Goal: Transaction & Acquisition: Purchase product/service

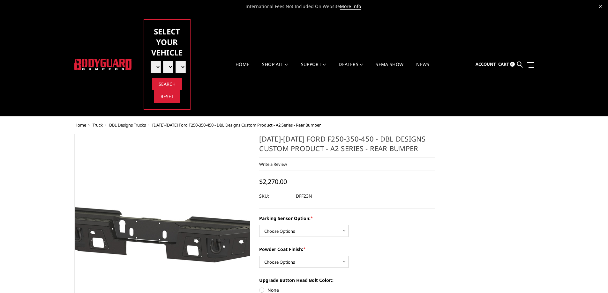
click at [165, 258] on img at bounding box center [158, 229] width 409 height 194
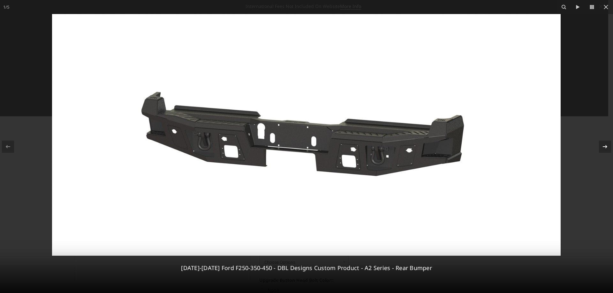
click at [604, 144] on icon at bounding box center [605, 147] width 8 height 8
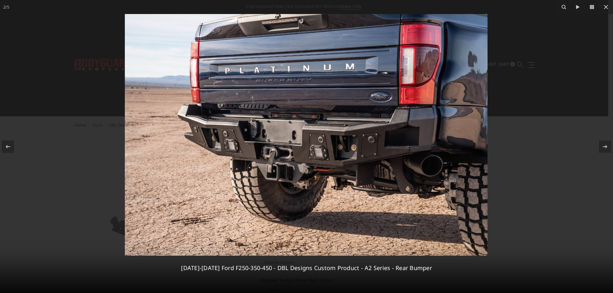
click at [298, 197] on img at bounding box center [306, 135] width 363 height 242
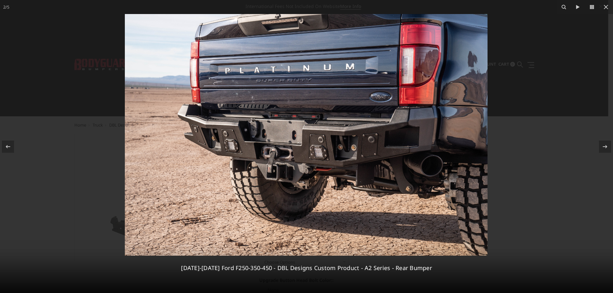
drag, startPoint x: 606, startPoint y: 9, endPoint x: 367, endPoint y: 143, distance: 273.5
click at [367, 143] on div "2 / 5 2023-2025 Ford F250-350-450 - DBL Designs Custom Product - A2 Series - Re…" at bounding box center [306, 146] width 613 height 293
click at [607, 9] on icon at bounding box center [606, 7] width 8 height 8
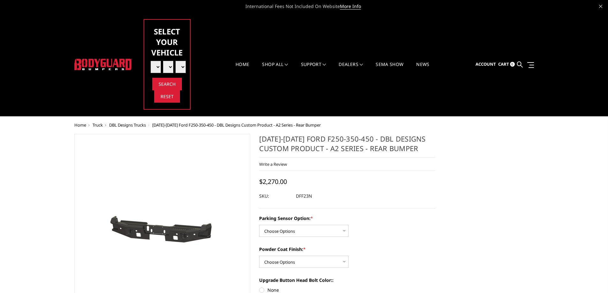
click at [158, 68] on select "Select Year 2025 2024 2023 2022 2021 2020 2019 2018 2017 2016 2015 2014 2013 20…" at bounding box center [156, 67] width 10 height 12
select select "yr_2022"
click at [151, 61] on select "Select Year 2025 2024 2023 2022 2021 2020 2019 2018 2017 2016 2015 2014 2013 20…" at bounding box center [156, 67] width 10 height 12
click at [171, 68] on li "Select Model" at bounding box center [177, 64] width 12 height 17
click at [155, 68] on select "Select Year 2025 2024 2023 2022 2021 2020 2019 2018 2017 2016 2015 2014 2013 20…" at bounding box center [156, 67] width 10 height 12
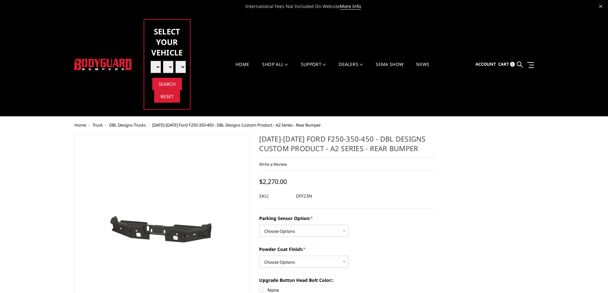
click at [151, 61] on select "Select Year 2025 2024 2023 2022 2021 2020 2019 2018 2017 2016 2015 2014 2013 20…" at bounding box center [156, 67] width 10 height 12
click at [169, 68] on select "Select Make Chevrolet Ford GMC Ram Toyota" at bounding box center [168, 67] width 10 height 12
select select "mk_ford"
click at [163, 61] on select "Select Make Chevrolet Ford GMC Ram Toyota" at bounding box center [168, 67] width 10 height 12
click at [183, 68] on select "Select Model F150 F150 Raptor F250 / F350 F450 / F550" at bounding box center [181, 67] width 10 height 12
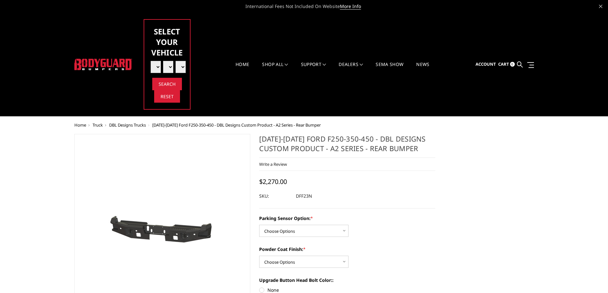
select select "md_f250-f350"
click at [176, 61] on select "Select Model F150 F150 Raptor F250 / F350 F450 / F550" at bounding box center [181, 67] width 10 height 12
click at [167, 85] on input "Search" at bounding box center [167, 84] width 30 height 12
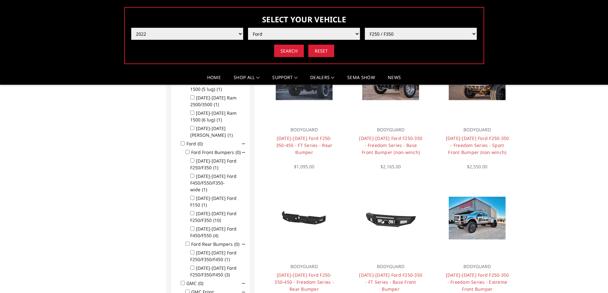
scroll to position [372, 0]
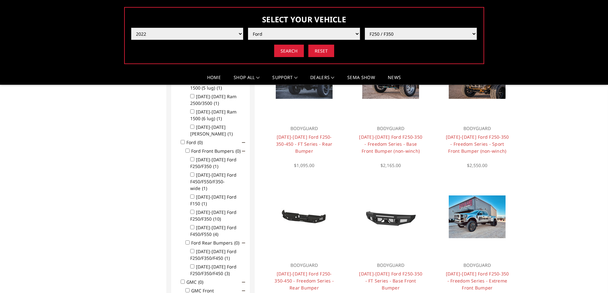
drag, startPoint x: 605, startPoint y: 152, endPoint x: 605, endPoint y: 164, distance: 12.5
click at [605, 164] on div "Home 13 Product(s) for Year:2022, Make:Ford, Model:F250 / F350 Web Pages Suppor…" at bounding box center [304, 228] width 608 height 1018
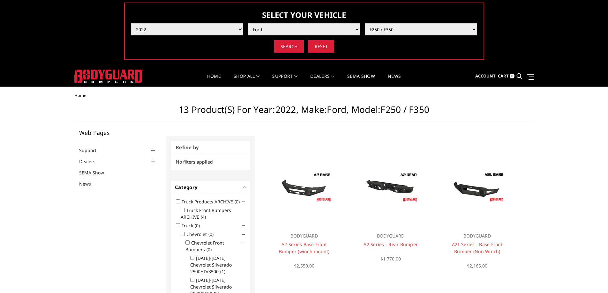
scroll to position [50, 0]
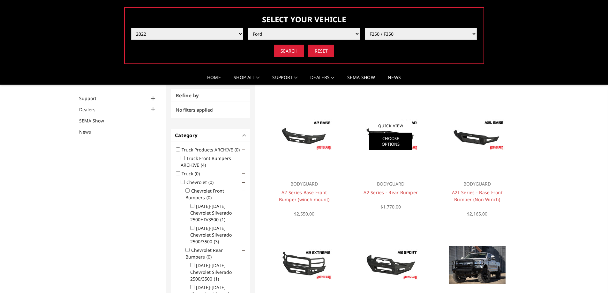
click at [386, 140] on link "Choose Options" at bounding box center [390, 141] width 43 height 17
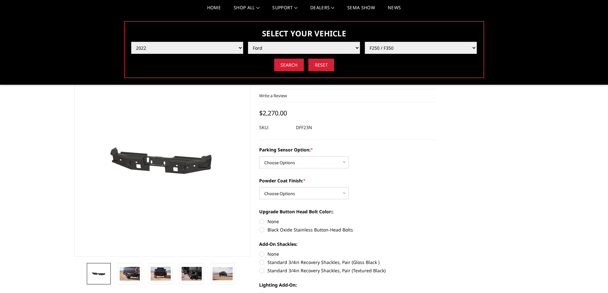
scroll to position [57, 0]
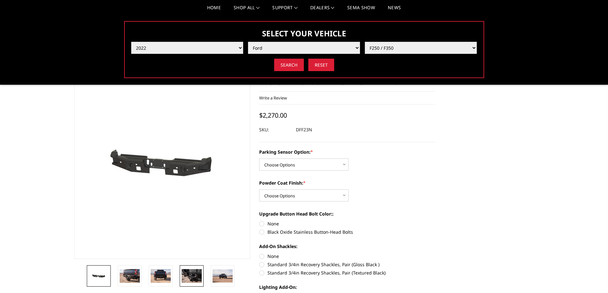
click at [191, 281] on img at bounding box center [192, 275] width 20 height 13
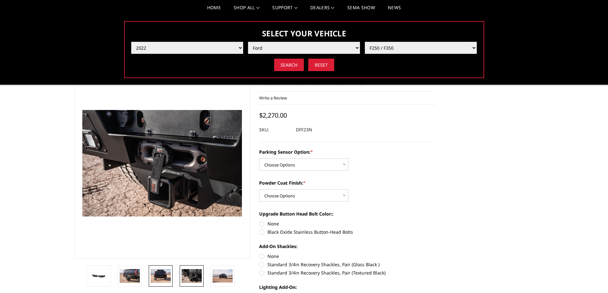
click at [160, 276] on img at bounding box center [161, 275] width 20 height 13
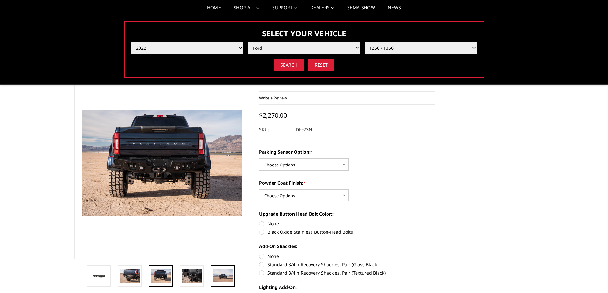
click at [217, 280] on img at bounding box center [223, 276] width 20 height 13
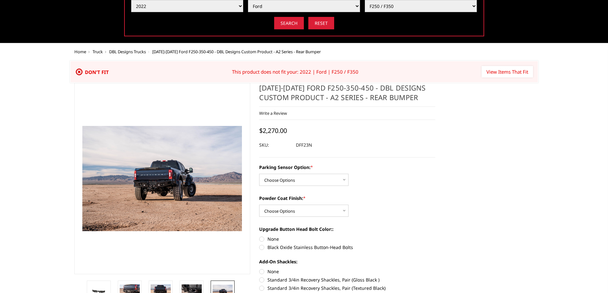
scroll to position [0, 0]
